Goal: Task Accomplishment & Management: Manage account settings

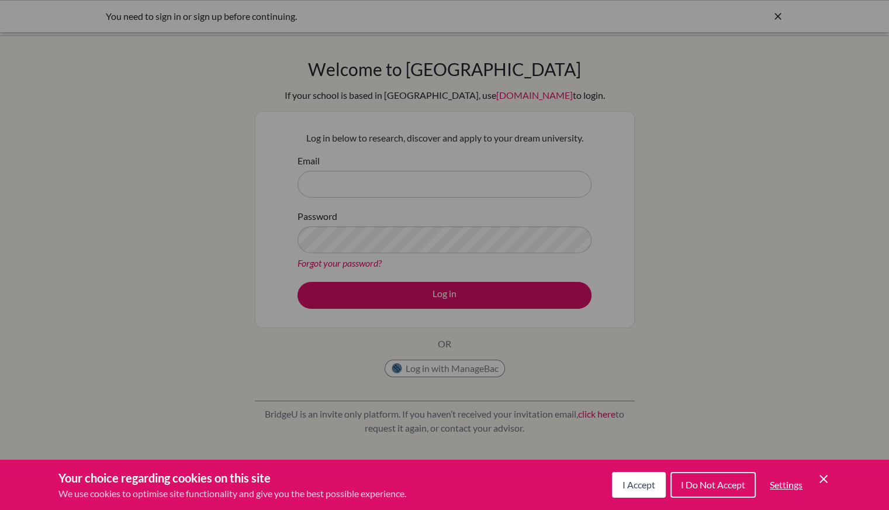
click at [258, 250] on div "Cookie Preferences" at bounding box center [444, 255] width 889 height 510
click at [644, 476] on button "I Accept" at bounding box center [639, 485] width 54 height 26
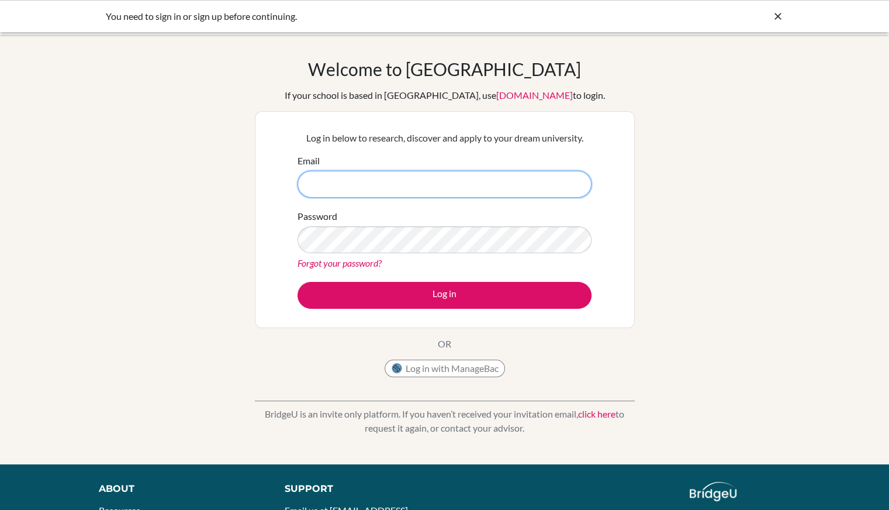
paste input "[EMAIL_ADDRESS][DOMAIN_NAME]"
click at [368, 190] on input "[EMAIL_ADDRESS][DOMAIN_NAME]" at bounding box center [445, 184] width 294 height 27
type input "[EMAIL_ADDRESS][DOMAIN_NAME]"
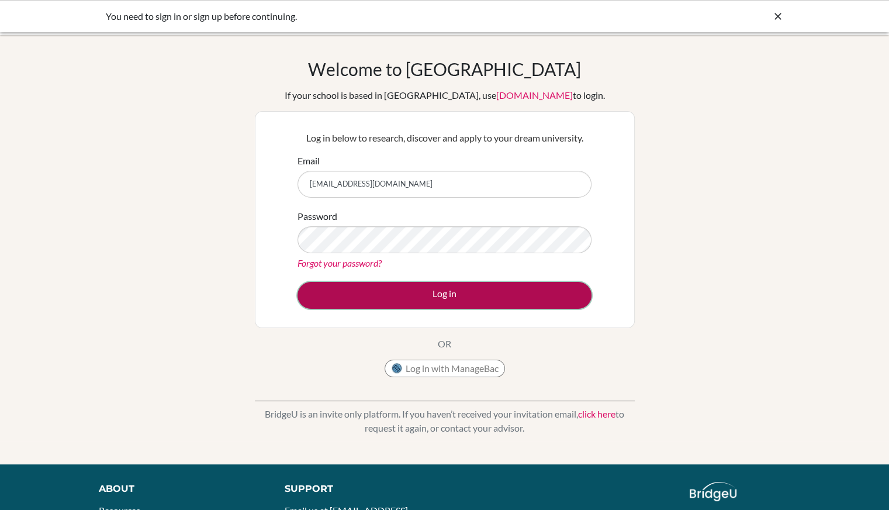
click at [360, 292] on button "Log in" at bounding box center [445, 295] width 294 height 27
